Goal: Task Accomplishment & Management: Use online tool/utility

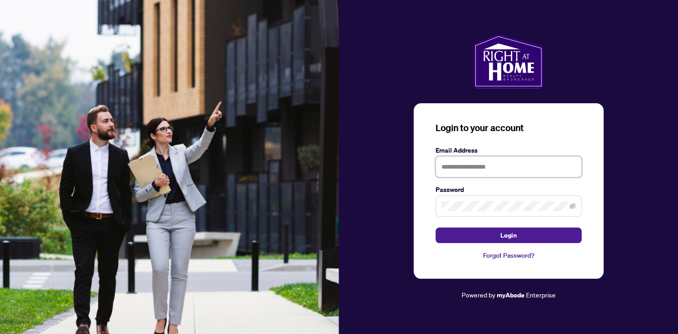
click at [467, 167] on input "text" at bounding box center [508, 166] width 146 height 21
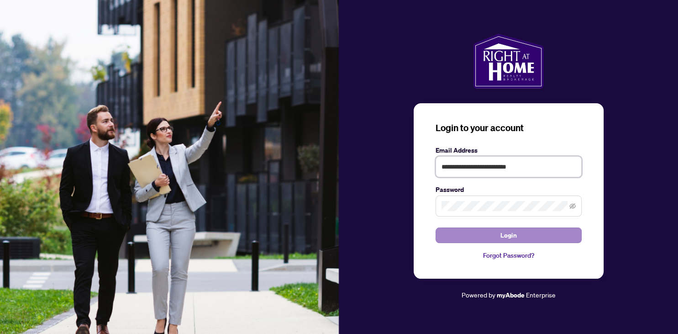
type input "**********"
click at [493, 237] on button "Login" at bounding box center [508, 235] width 146 height 16
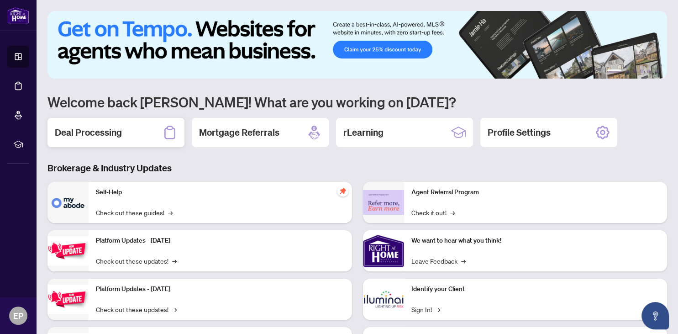
click at [98, 134] on h2 "Deal Processing" at bounding box center [88, 132] width 67 height 13
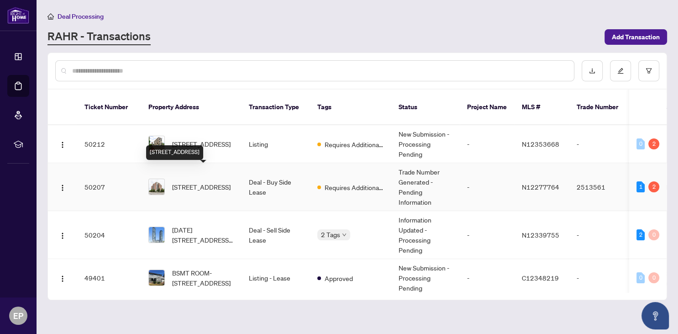
click at [178, 182] on span "[STREET_ADDRESS]" at bounding box center [201, 187] width 58 height 10
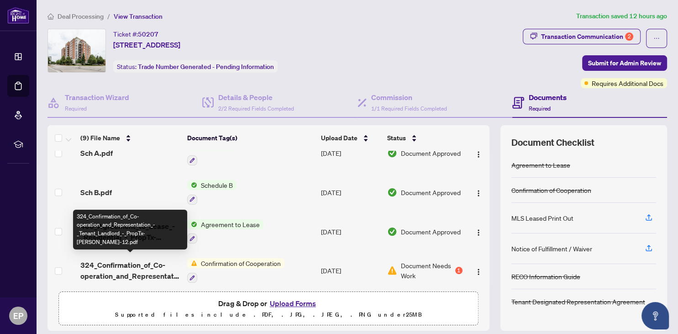
click at [155, 266] on span "324_Confirmation_of_Co-operation_and_Representation_-_Tenant_Landlord_-_PropTx-…" at bounding box center [130, 270] width 100 height 22
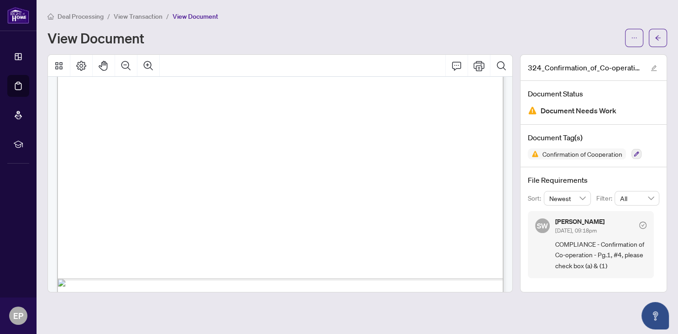
scroll to position [972, 0]
